Goal: Task Accomplishment & Management: Use online tool/utility

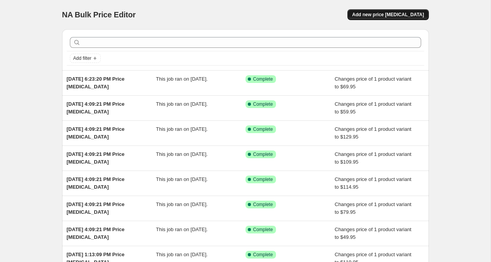
click at [382, 15] on span "Add new price [MEDICAL_DATA]" at bounding box center [388, 15] width 72 height 6
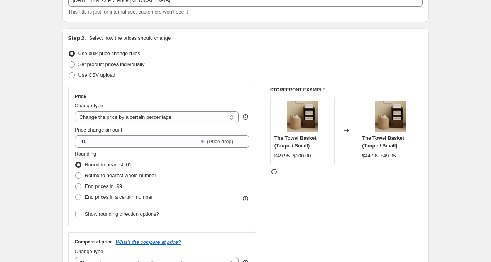
scroll to position [56, 0]
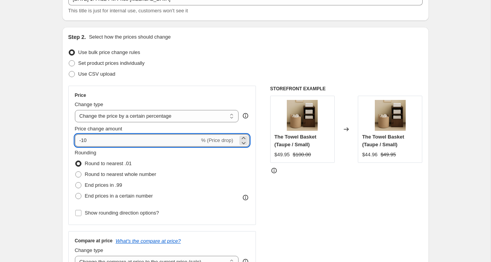
click at [103, 140] on input "-10" at bounding box center [137, 140] width 125 height 12
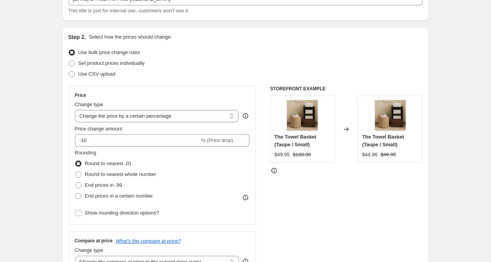
click at [125, 128] on div "Price change amount" at bounding box center [162, 129] width 175 height 8
click at [140, 119] on select "Change the price to a certain amount Change the price by a certain amount Chang…" at bounding box center [157, 116] width 164 height 12
select select "to"
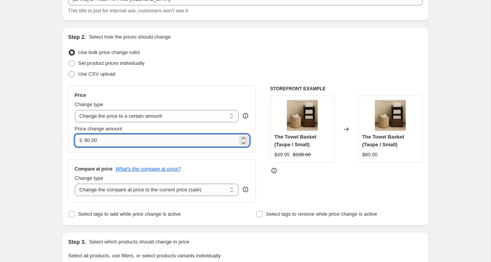
click at [93, 142] on input "80.00" at bounding box center [161, 140] width 153 height 12
type input "0.00"
click at [323, 196] on div "STOREFRONT EXAMPLE The Towel Basket (Taupe / Small) $49.95 $100.00 Changed to T…" at bounding box center [346, 144] width 153 height 117
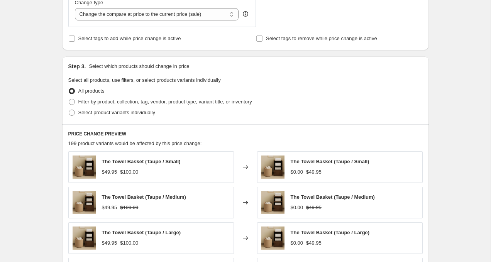
scroll to position [245, 0]
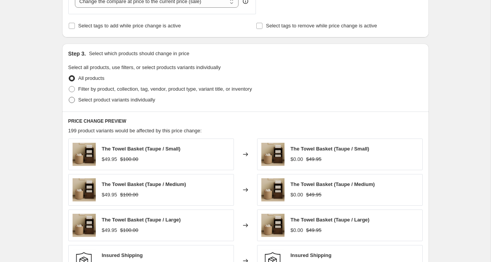
click at [124, 101] on span "Select product variants individually" at bounding box center [116, 100] width 77 height 6
click at [69, 97] on input "Select product variants individually" at bounding box center [69, 97] width 0 height 0
radio input "true"
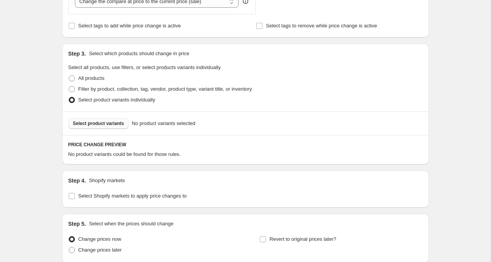
click at [113, 124] on span "Select product variants" at bounding box center [98, 124] width 51 height 6
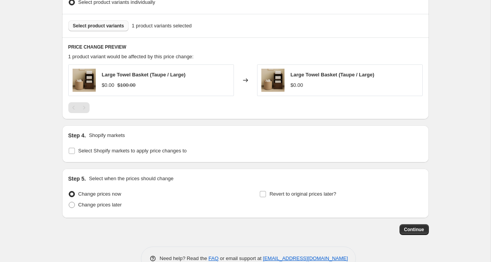
scroll to position [343, 0]
click at [144, 152] on span "Select Shopify markets to apply price changes to" at bounding box center [132, 150] width 109 height 6
click at [75, 152] on input "Select Shopify markets to apply price changes to" at bounding box center [72, 150] width 6 height 6
checkbox input "true"
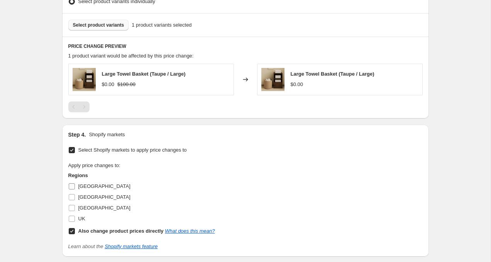
click at [84, 185] on span "[GEOGRAPHIC_DATA]" at bounding box center [104, 187] width 52 height 6
click at [75, 185] on input "[GEOGRAPHIC_DATA]" at bounding box center [72, 187] width 6 height 6
checkbox input "true"
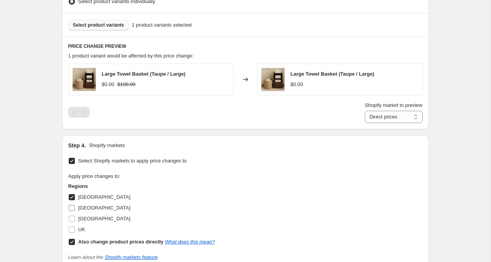
click at [81, 206] on span "[GEOGRAPHIC_DATA]" at bounding box center [104, 208] width 52 height 6
click at [75, 206] on input "[GEOGRAPHIC_DATA]" at bounding box center [72, 208] width 6 height 6
checkbox input "true"
click at [82, 218] on span "[GEOGRAPHIC_DATA]" at bounding box center [104, 219] width 52 height 6
click at [75, 218] on input "[GEOGRAPHIC_DATA]" at bounding box center [72, 219] width 6 height 6
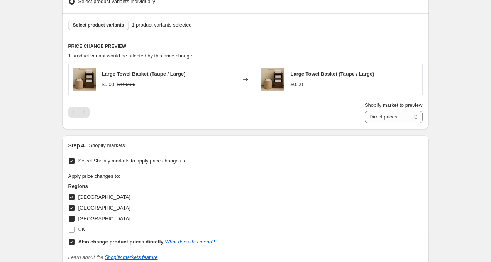
checkbox input "true"
click at [77, 231] on label "UK" at bounding box center [76, 229] width 17 height 11
click at [75, 231] on input "UK" at bounding box center [72, 230] width 6 height 6
checkbox input "true"
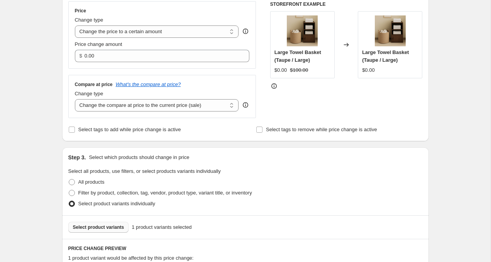
scroll to position [127, 0]
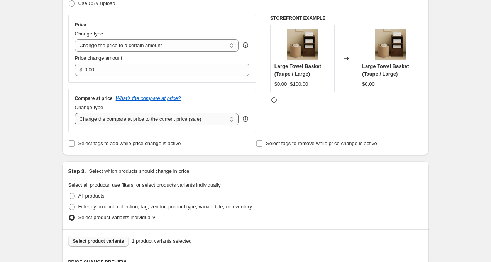
click at [173, 120] on select "Change the compare at price to the current price (sale) Change the compare at p…" at bounding box center [157, 119] width 164 height 12
select select "to"
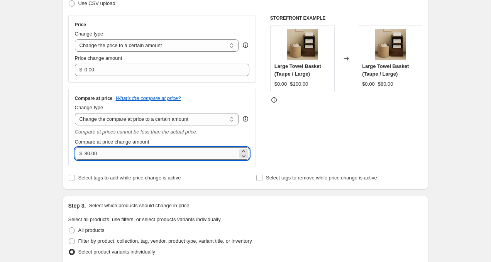
click at [119, 157] on input "80.00" at bounding box center [161, 154] width 153 height 12
click at [91, 156] on input "80.00" at bounding box center [161, 154] width 153 height 12
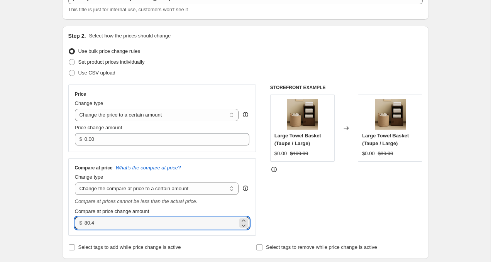
scroll to position [98, 0]
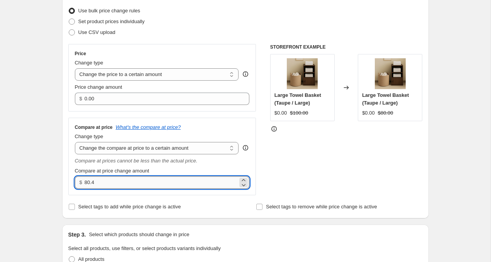
click at [89, 181] on input "80.4" at bounding box center [161, 183] width 153 height 12
type input "49"
type input "49.95"
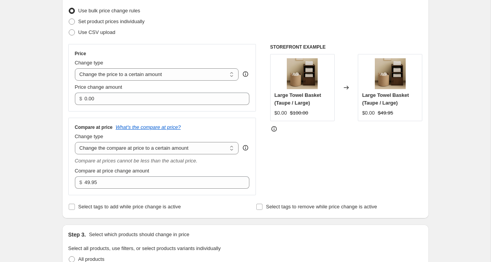
click at [297, 177] on div "STOREFRONT EXAMPLE Large Towel Basket (Taupe / Large) $0.00 $100.00 Changed to …" at bounding box center [346, 119] width 153 height 151
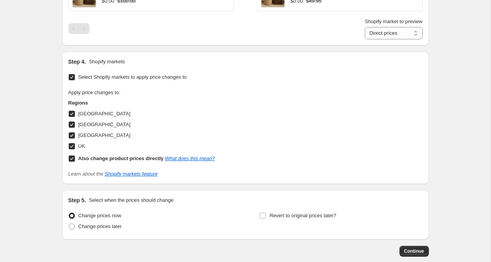
scroll to position [503, 0]
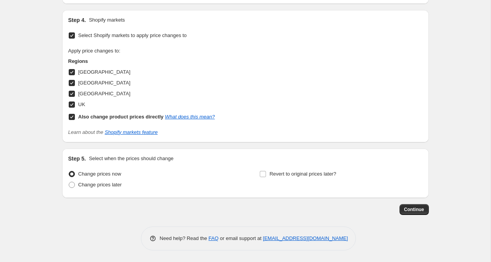
click at [133, 119] on b "Also change product prices directly" at bounding box center [120, 117] width 85 height 6
click at [75, 119] on input "Also change product prices directly What does this mean?" at bounding box center [72, 117] width 6 height 6
checkbox input "false"
click at [182, 117] on link "What does this mean?" at bounding box center [190, 117] width 50 height 6
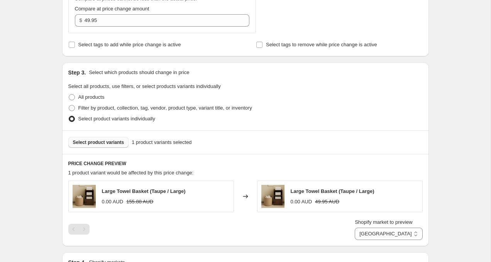
scroll to position [274, 0]
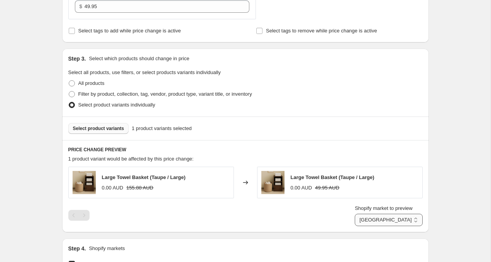
click at [387, 221] on select "[GEOGRAPHIC_DATA] [GEOGRAPHIC_DATA] [GEOGRAPHIC_DATA] [GEOGRAPHIC_DATA]" at bounding box center [389, 220] width 68 height 12
select select "98483372407"
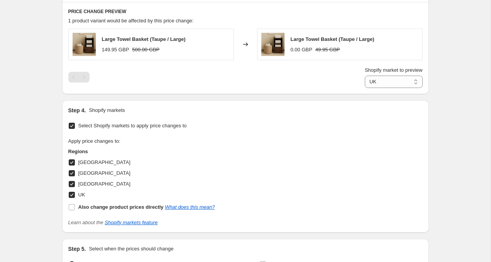
scroll to position [503, 0]
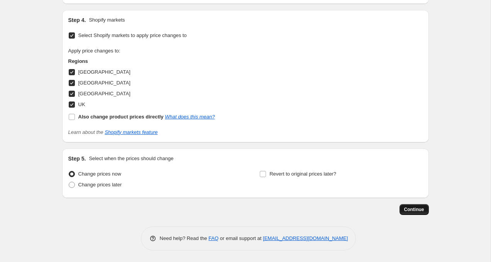
click at [416, 212] on span "Continue" at bounding box center [414, 210] width 20 height 6
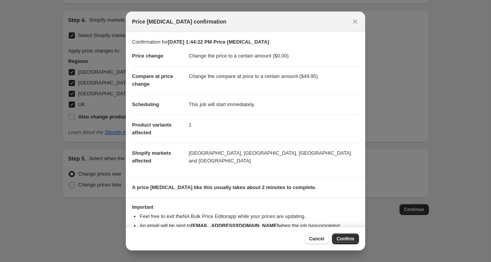
scroll to position [20, 0]
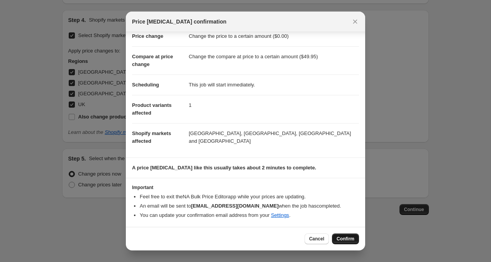
click at [345, 241] on span "Confirm" at bounding box center [346, 239] width 18 height 6
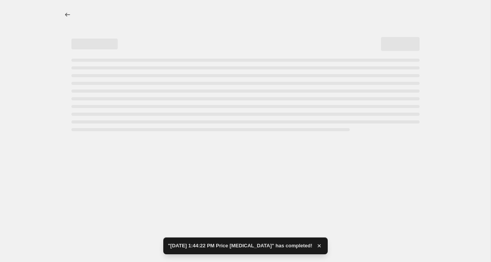
select select "to"
select select "98483372407"
